Goal: Task Accomplishment & Management: Manage account settings

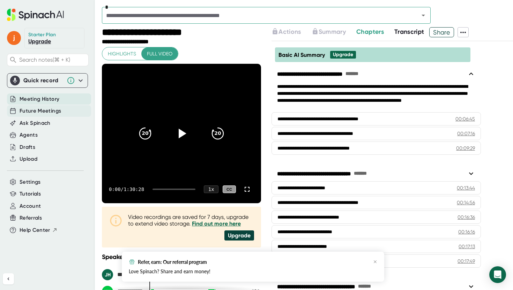
click at [46, 112] on span "Future Meetings" at bounding box center [40, 111] width 41 height 8
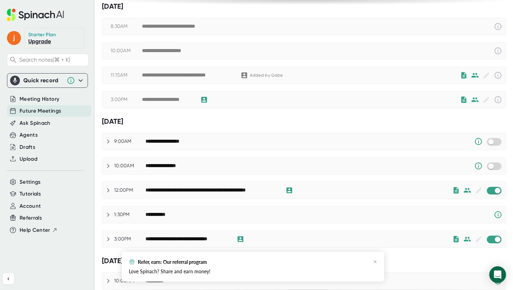
scroll to position [80, 0]
click at [494, 191] on input "checkbox" at bounding box center [497, 190] width 20 height 6
checkbox input "true"
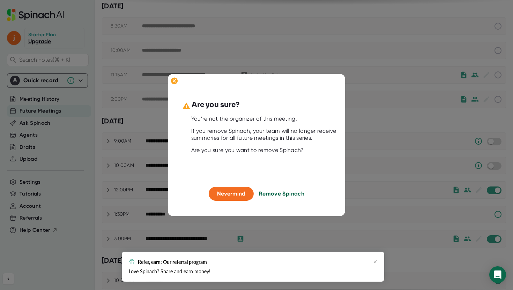
click at [278, 196] on span "Remove Spinach" at bounding box center [281, 193] width 45 height 7
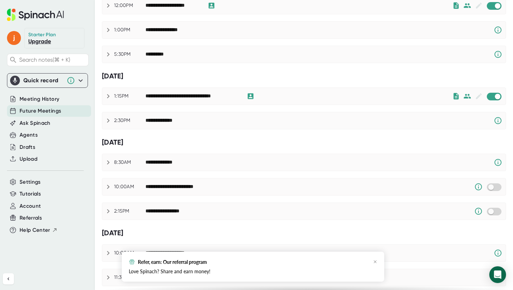
scroll to position [402, 0]
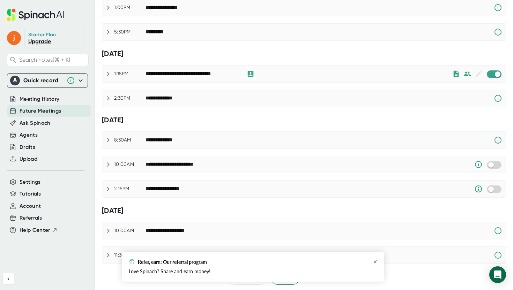
click at [375, 262] on icon "button" at bounding box center [374, 261] width 3 height 3
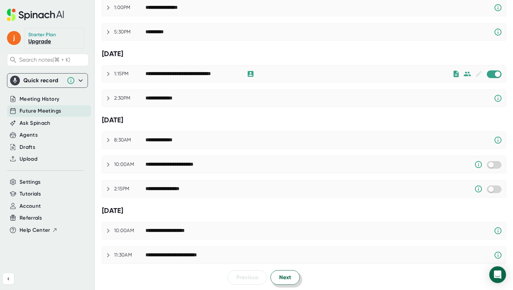
click at [292, 280] on button "Next" at bounding box center [284, 277] width 29 height 15
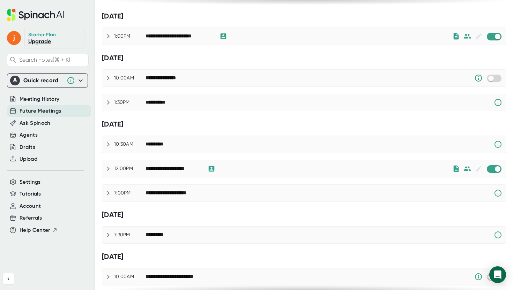
scroll to position [0, 0]
